Goal: Check status: Check status

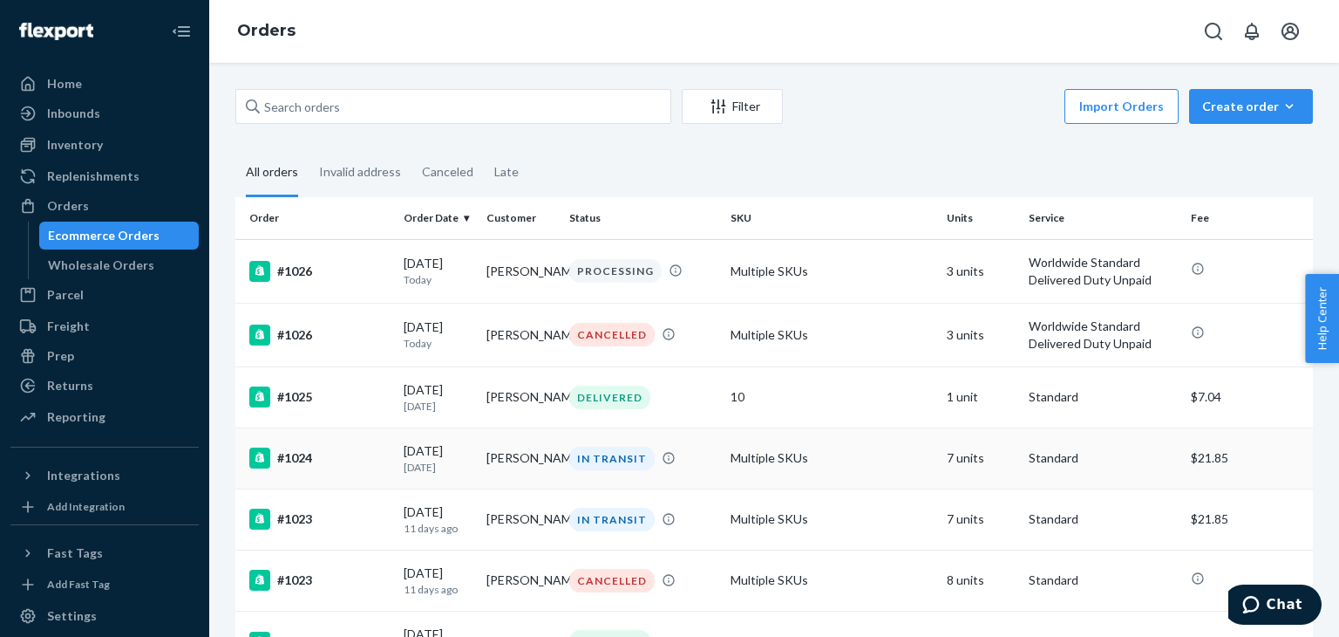
click at [847, 446] on td "Multiple SKUs" at bounding box center [831, 457] width 215 height 61
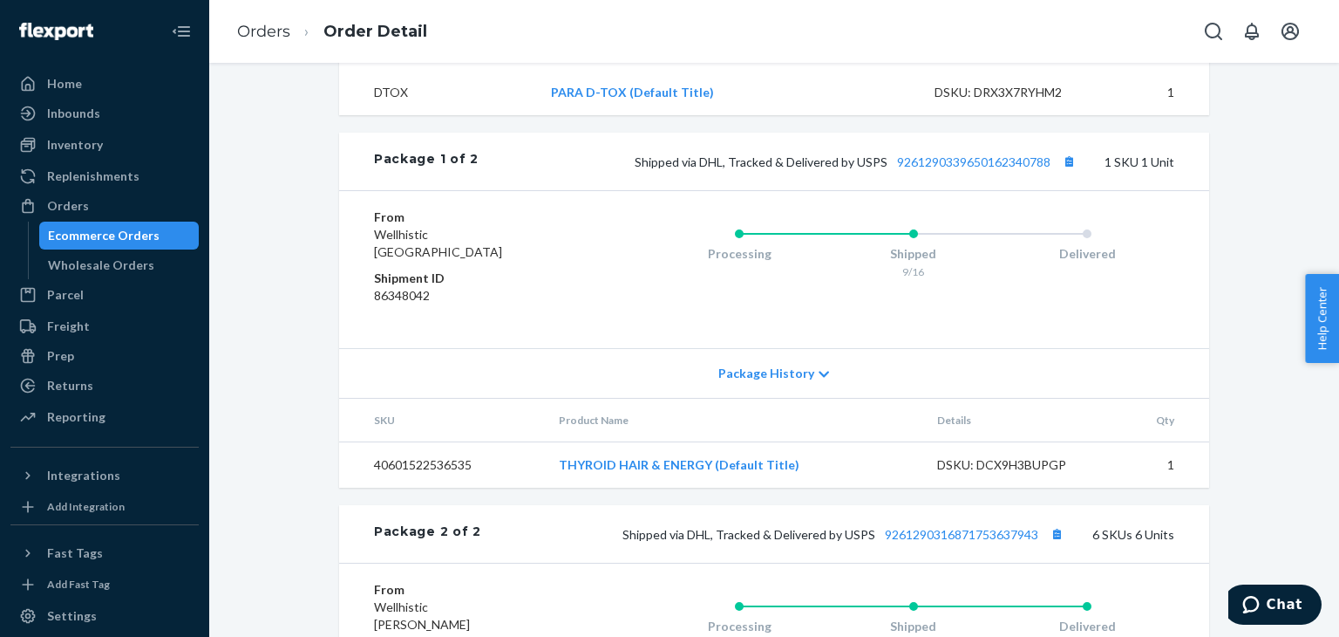
scroll to position [984, 0]
click at [814, 398] on div "Package History" at bounding box center [774, 373] width 870 height 50
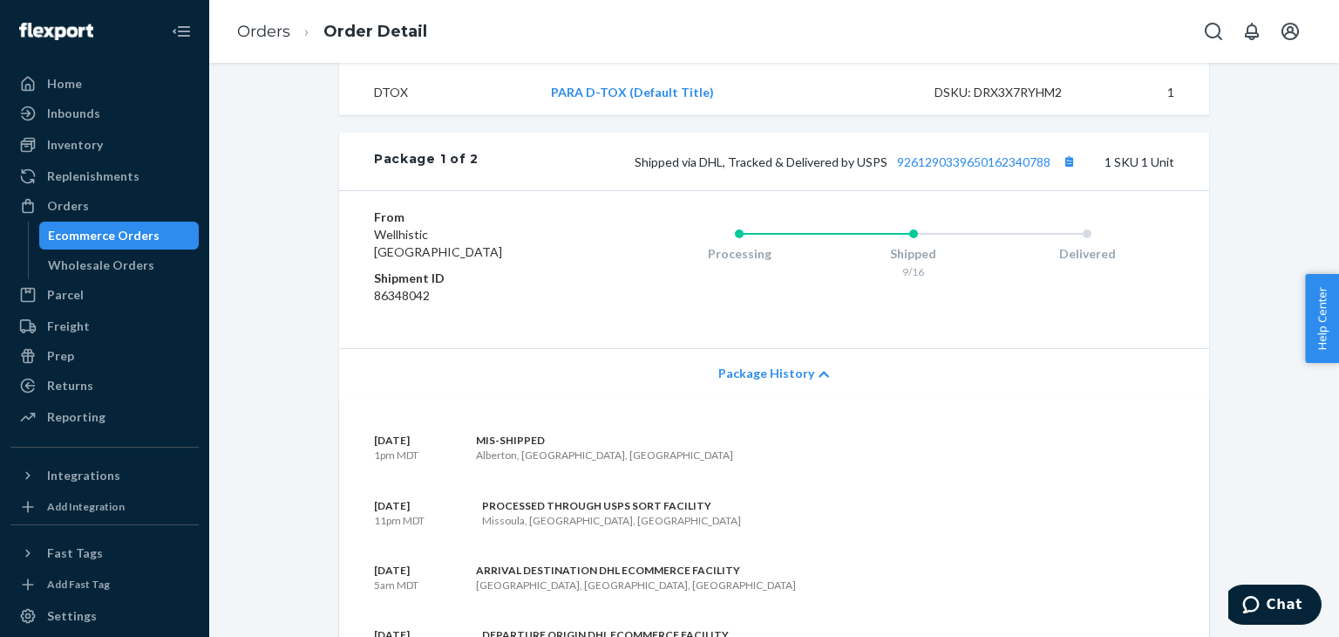
click at [814, 398] on div "Package History" at bounding box center [774, 373] width 870 height 50
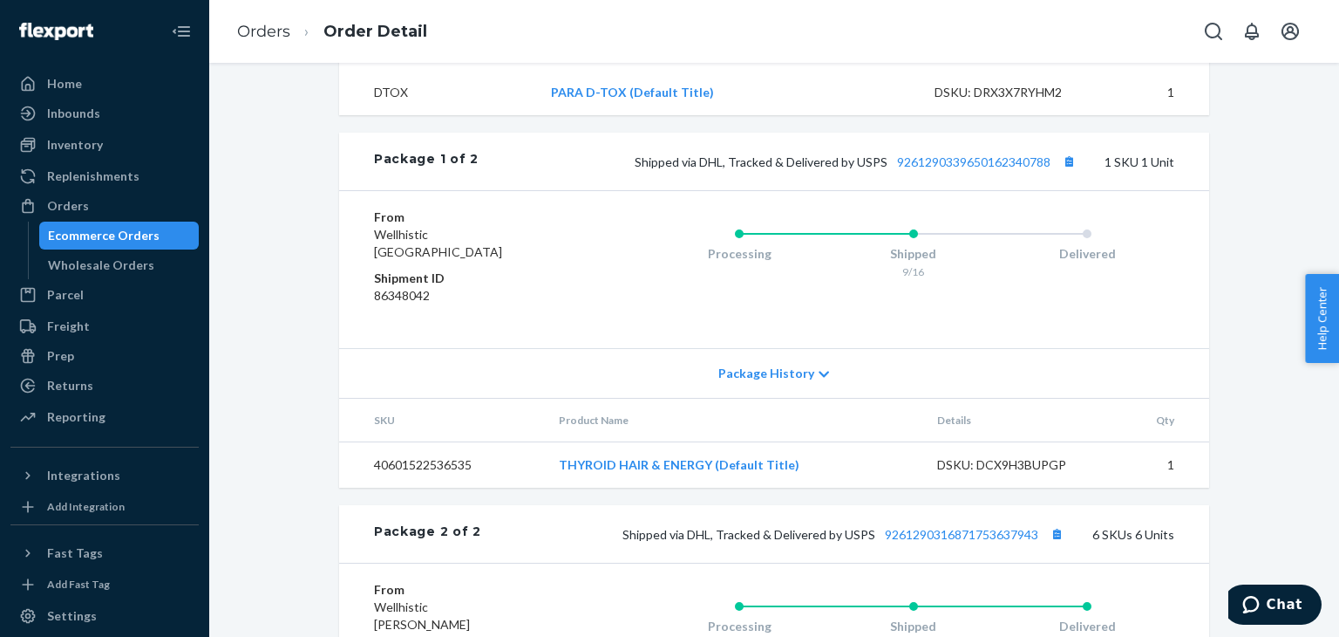
click at [814, 398] on div "Package History" at bounding box center [774, 373] width 870 height 50
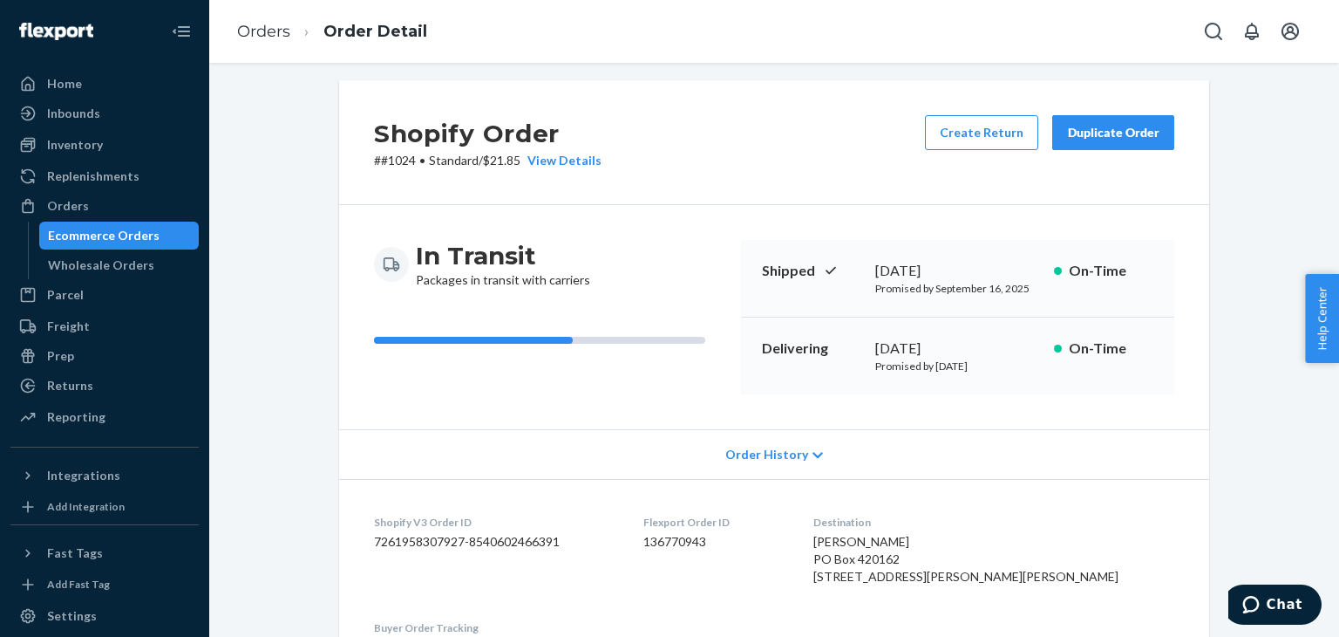
scroll to position [0, 0]
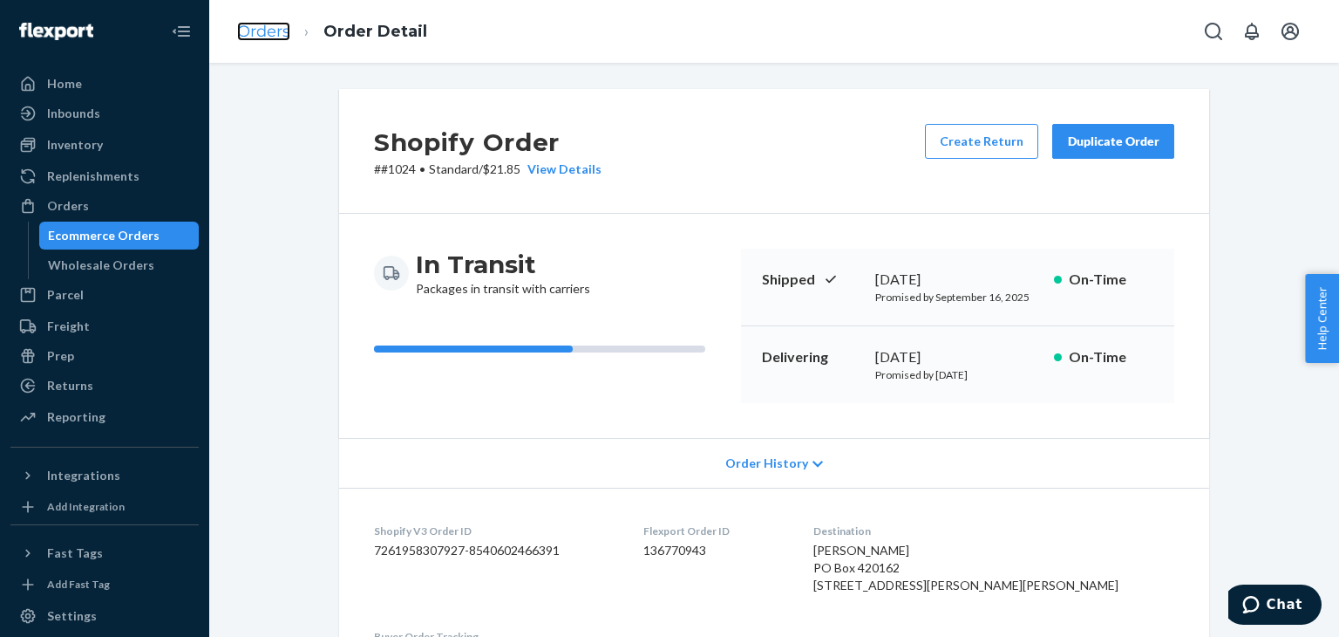
click at [276, 26] on link "Orders" at bounding box center [263, 31] width 53 height 19
